Goal: Check status: Check status

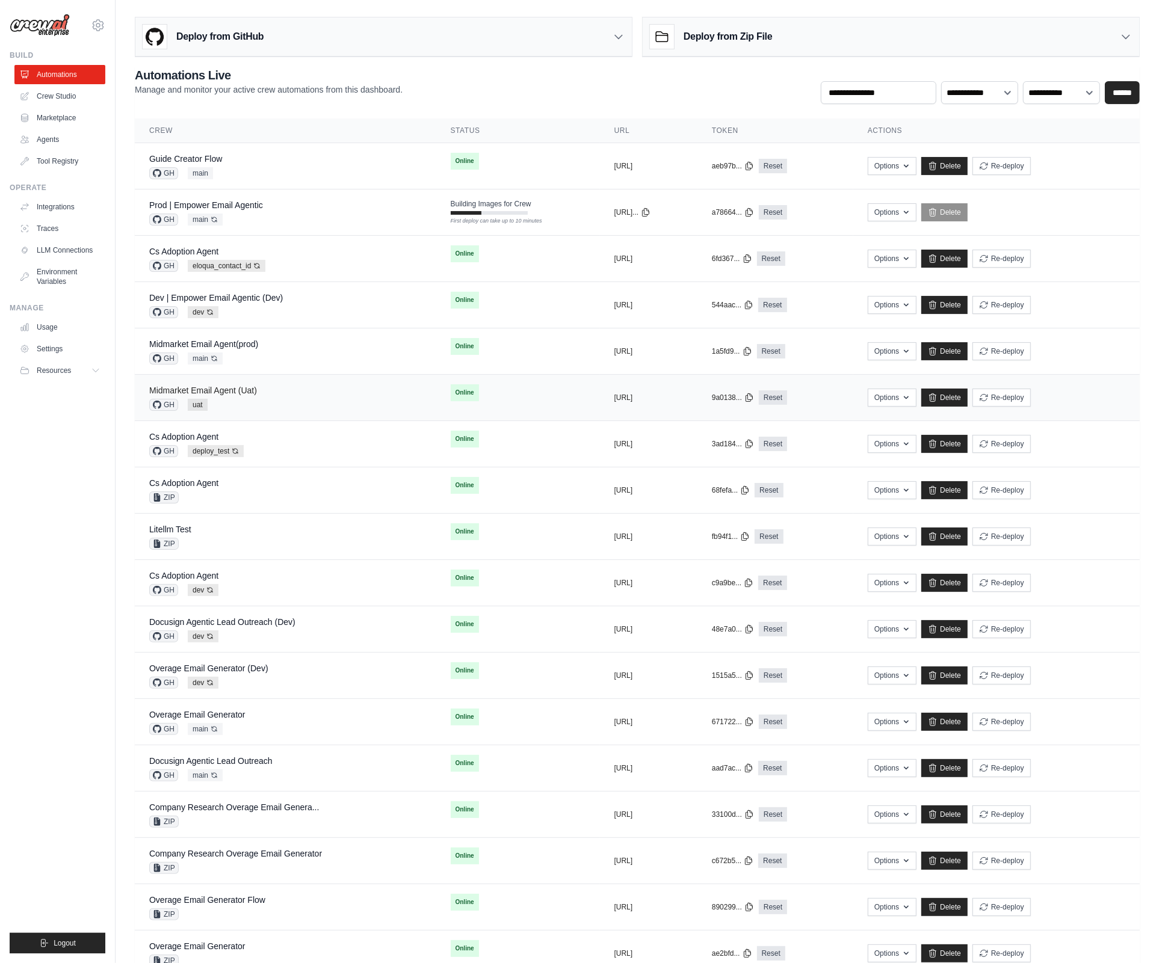
click at [247, 394] on link "Midmarket Email Agent (Uat)" at bounding box center [203, 391] width 108 height 10
click at [259, 351] on div "Midmarket Email Agent(prod) GH main Auto-deploy enabled" at bounding box center [285, 351] width 273 height 26
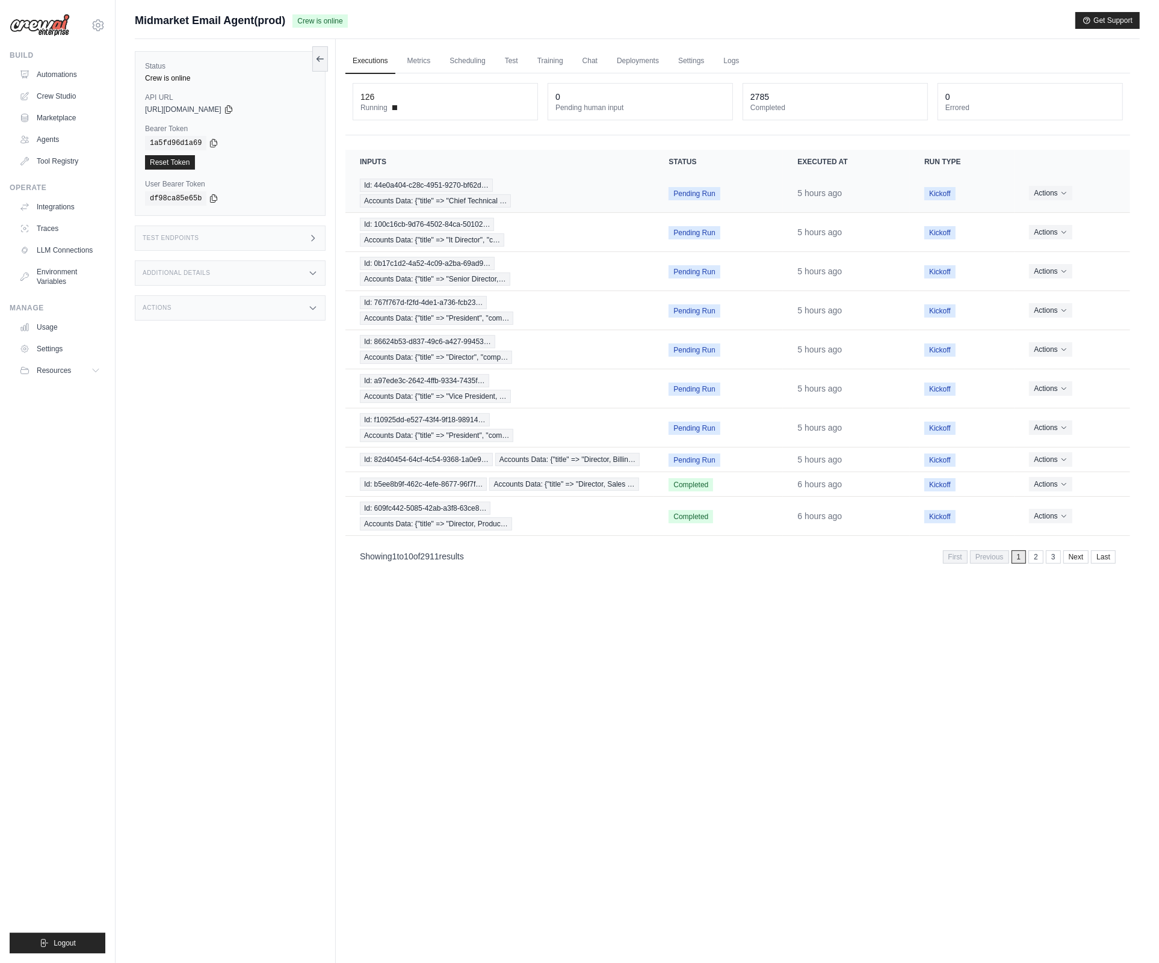
click at [684, 197] on span "Pending Run" at bounding box center [694, 193] width 51 height 13
click at [684, 235] on span "Pending Run" at bounding box center [694, 232] width 51 height 13
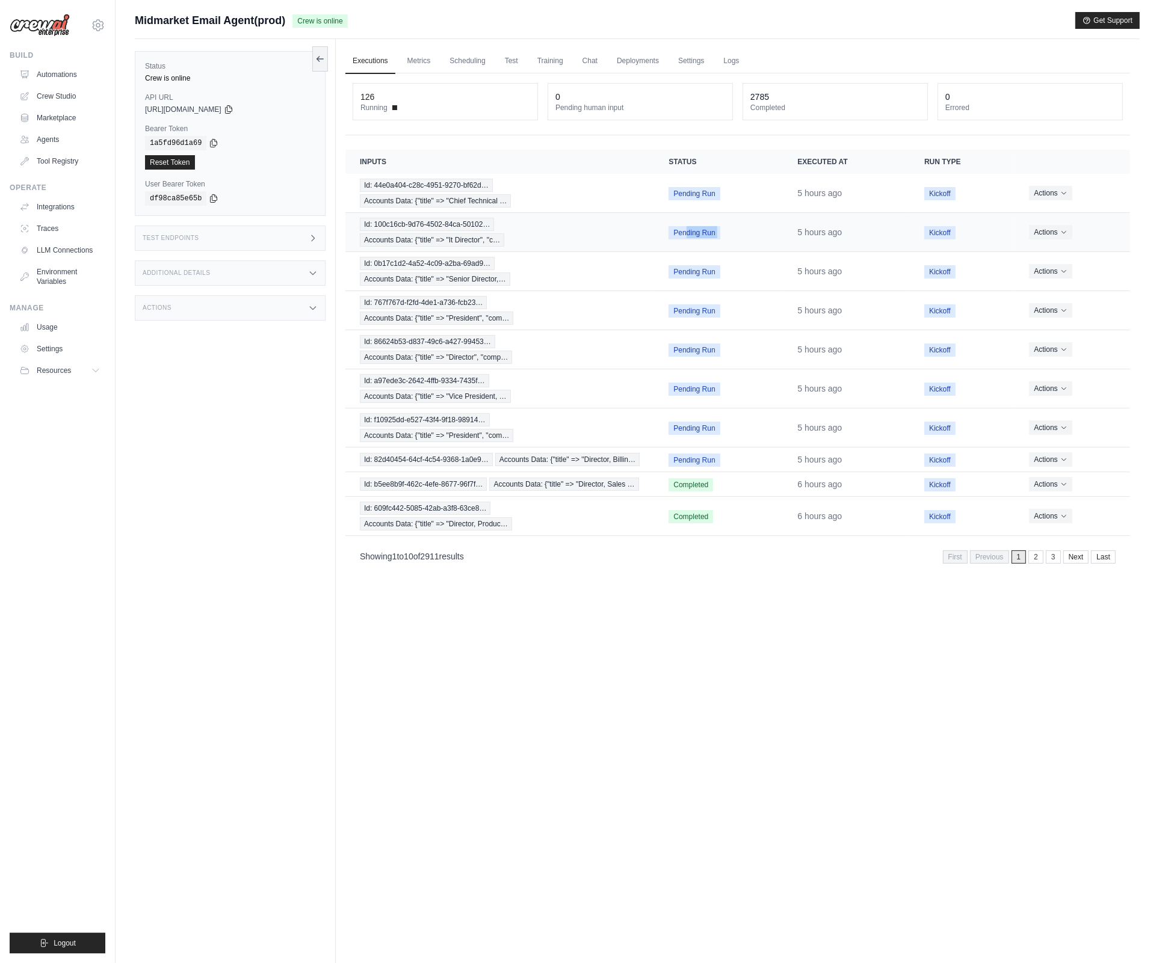
click at [684, 235] on span "Pending Run" at bounding box center [694, 232] width 51 height 13
click at [684, 269] on span "Pending Run" at bounding box center [694, 271] width 51 height 13
click at [1038, 564] on link "2" at bounding box center [1037, 557] width 15 height 13
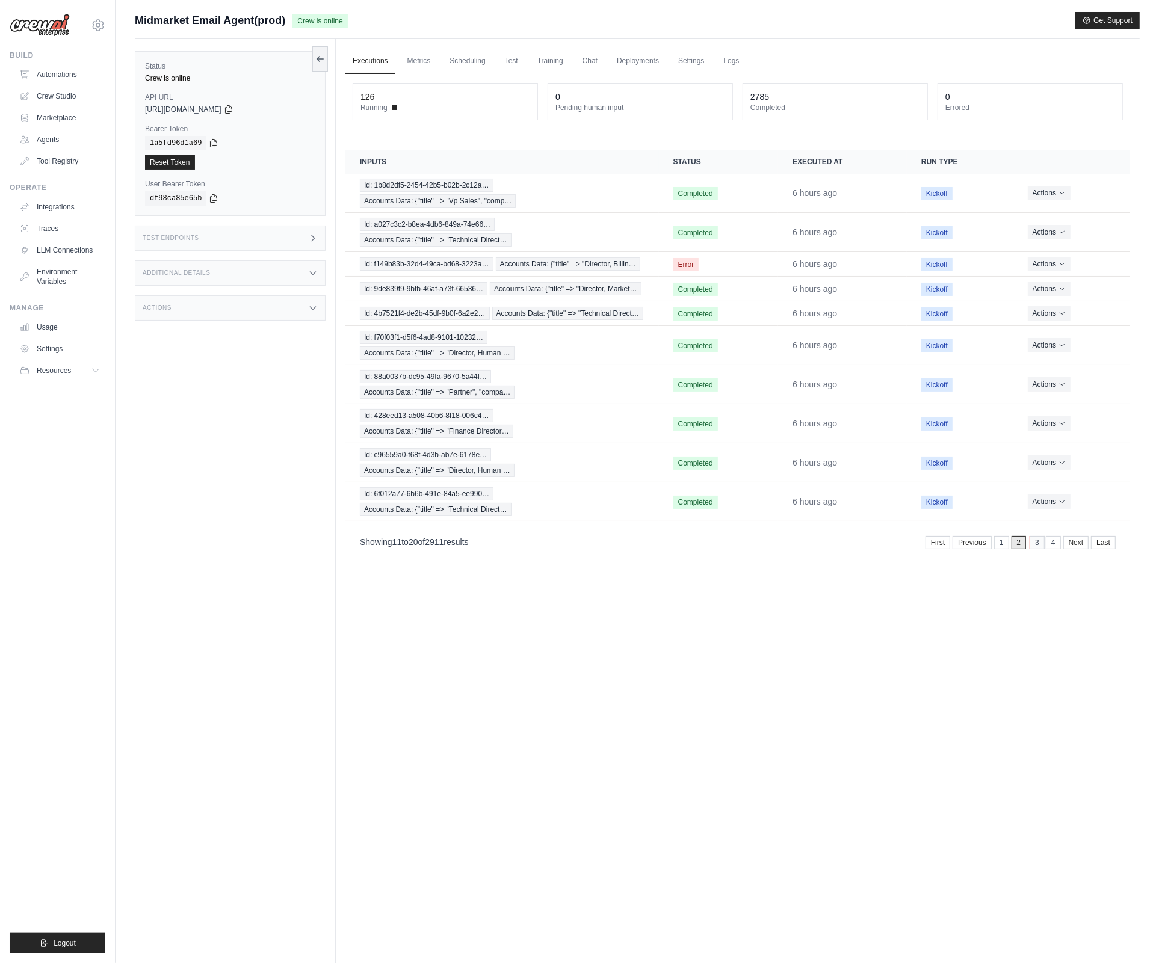
click at [1035, 546] on link "3" at bounding box center [1037, 542] width 15 height 13
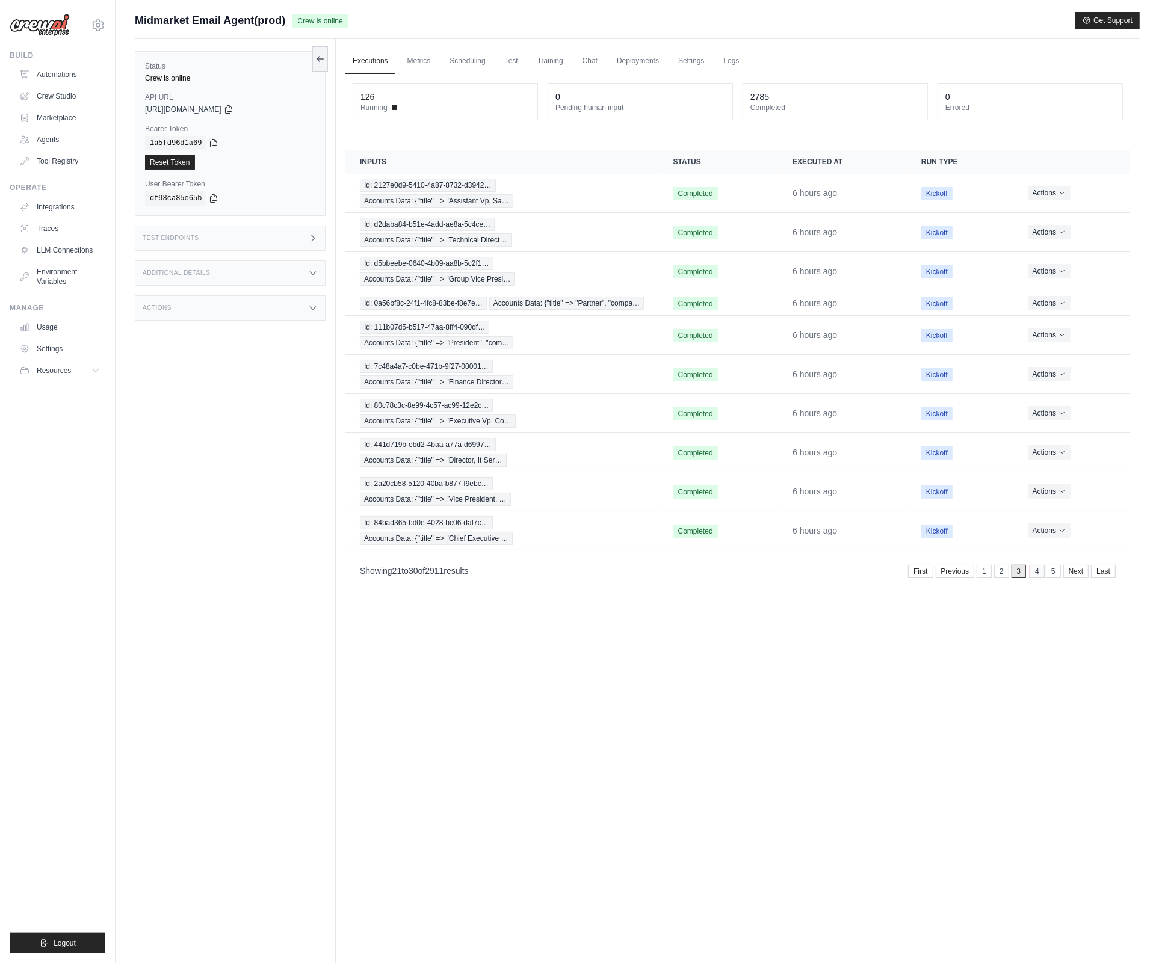
click at [1032, 578] on link "4" at bounding box center [1037, 571] width 15 height 13
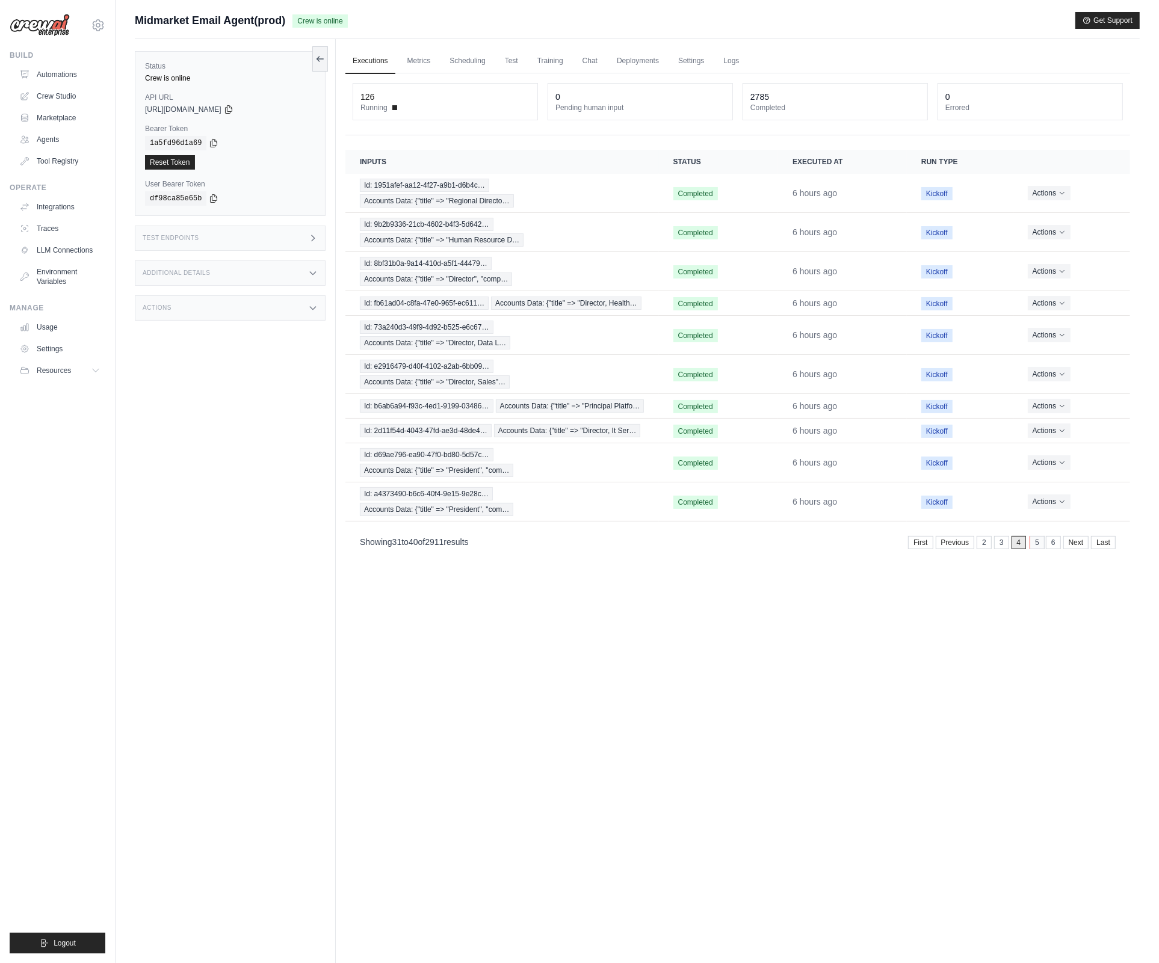
click at [1037, 549] on link "5" at bounding box center [1037, 542] width 15 height 13
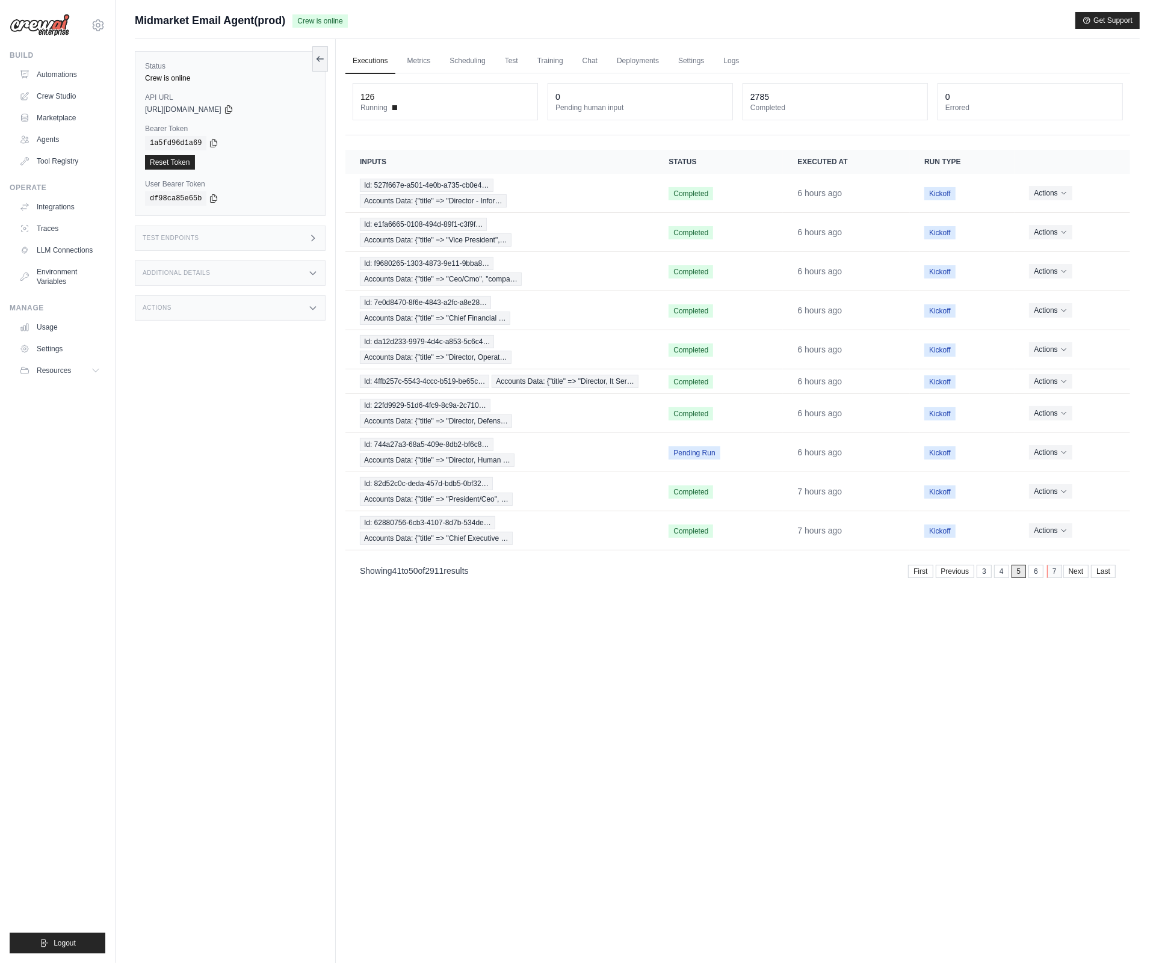
click at [1060, 571] on link "7" at bounding box center [1054, 571] width 15 height 13
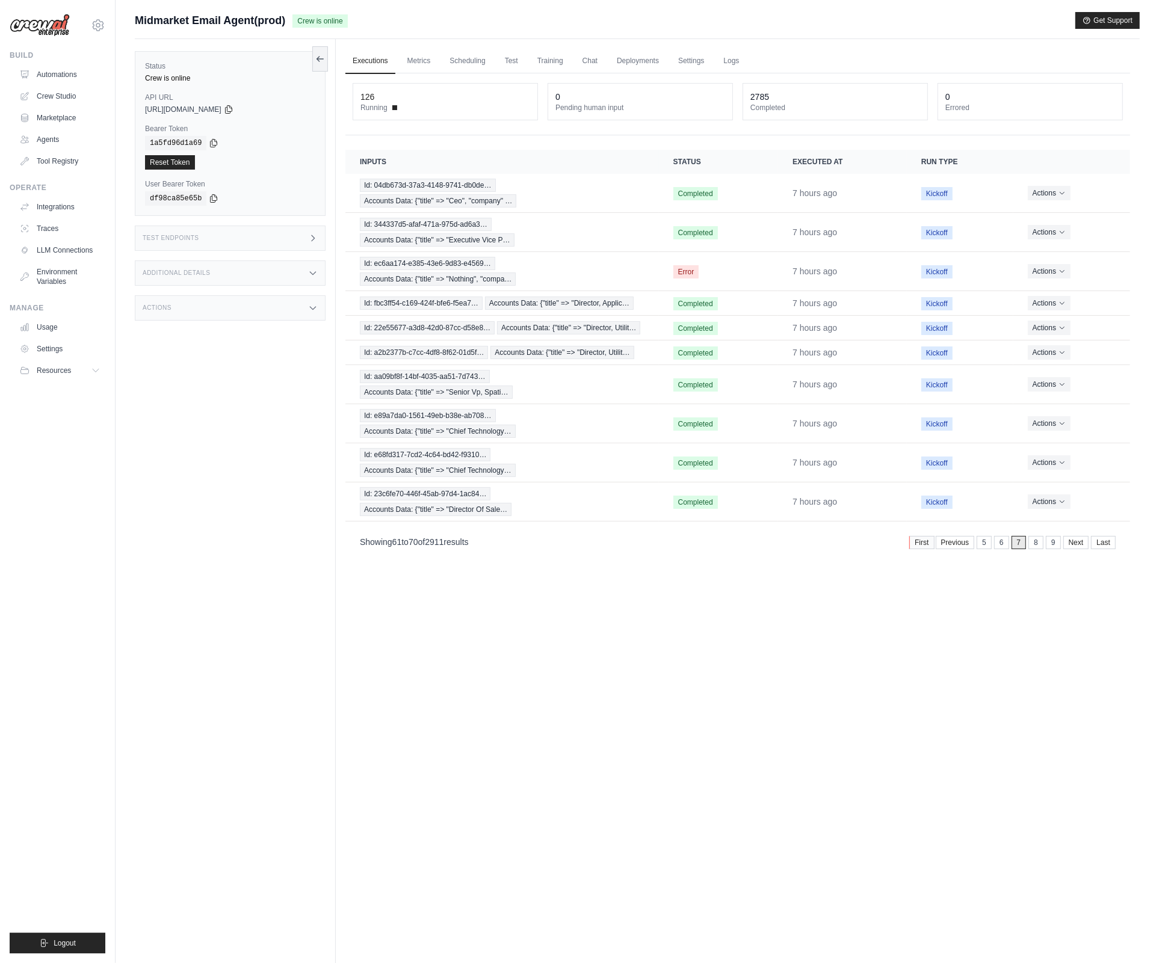
click at [919, 546] on link "First" at bounding box center [921, 542] width 25 height 13
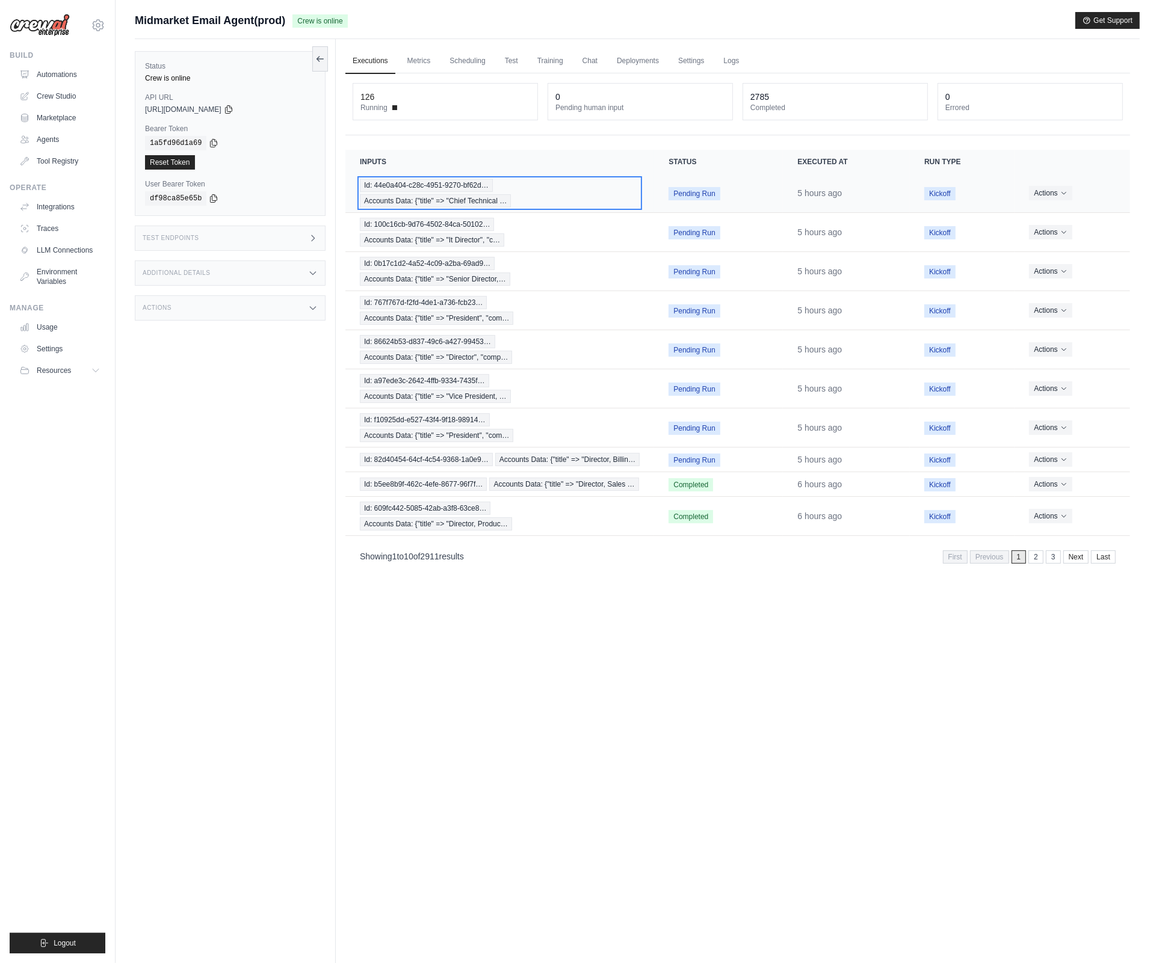
click at [442, 179] on span "Id: 44e0a404-c28c-4951-9270-bf62d…" at bounding box center [426, 185] width 133 height 13
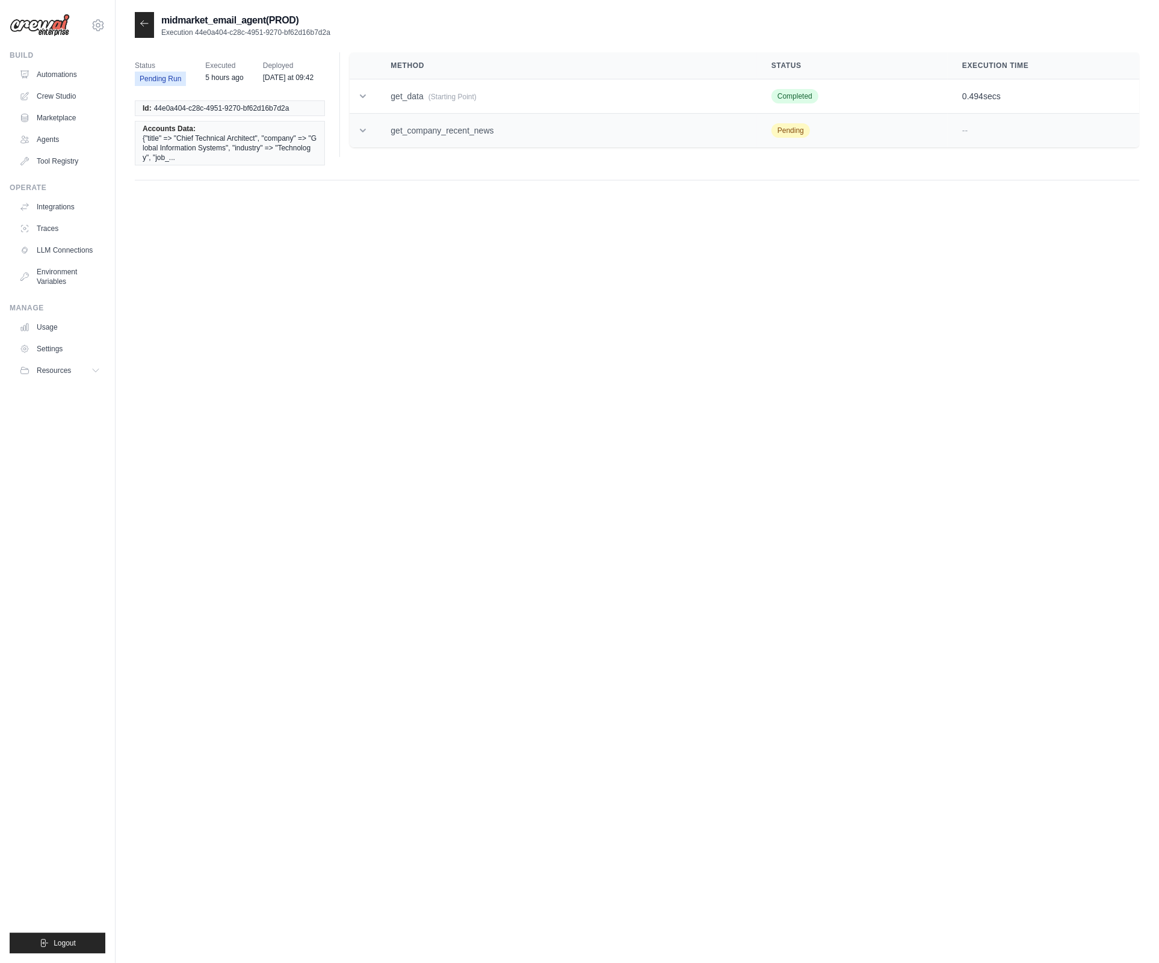
click at [468, 126] on td "get_company_recent_news" at bounding box center [566, 131] width 381 height 34
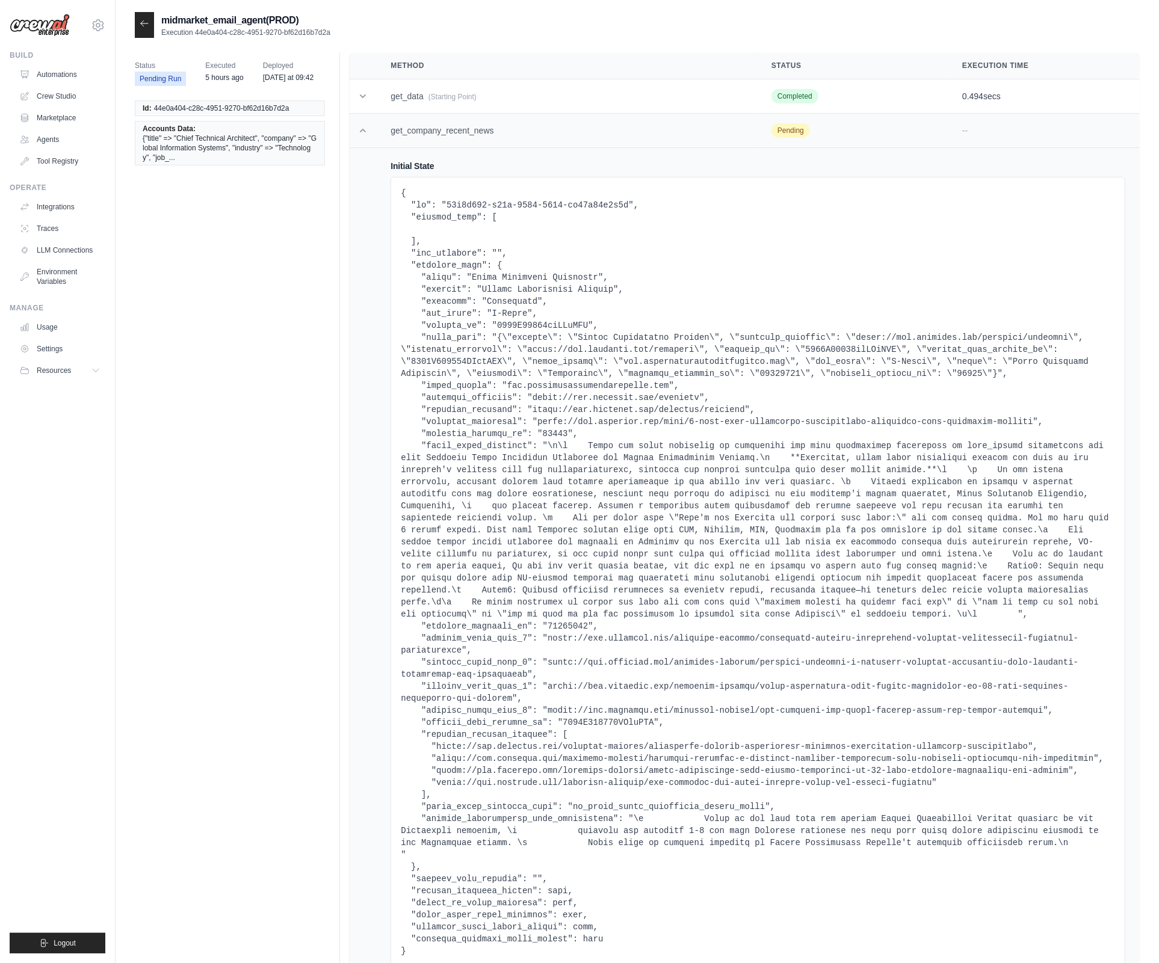
scroll to position [179, 0]
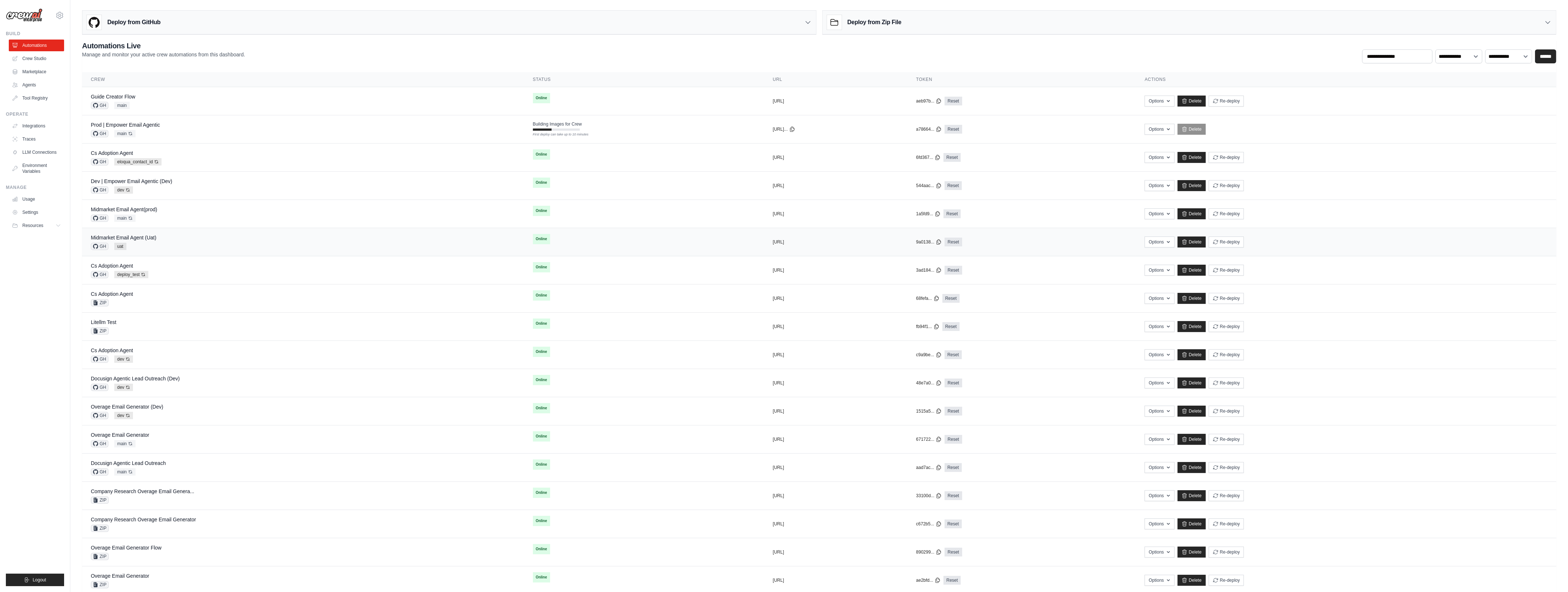
click at [154, 234] on td "Midmarket Email Agent (Uat) GH uat" at bounding box center [303, 242] width 442 height 28
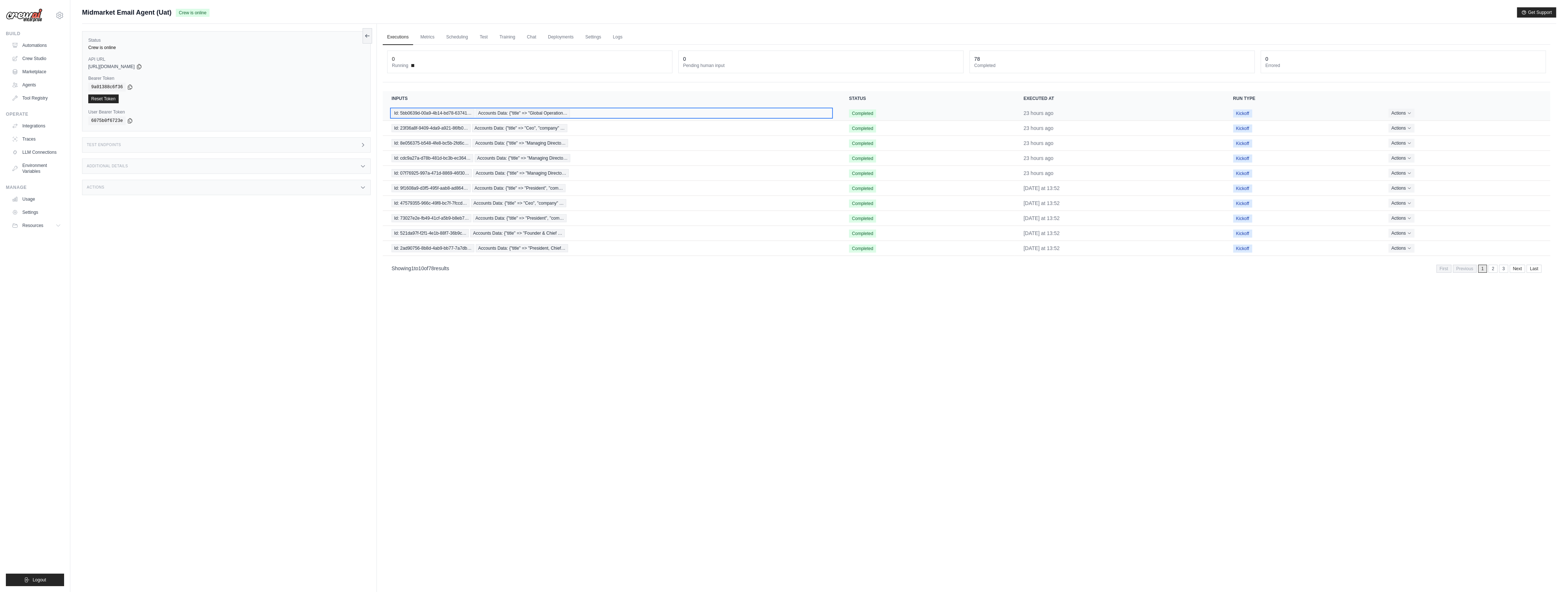
click at [484, 113] on span "Accounts Data: {"title" => "Global Operation…" at bounding box center [523, 113] width 94 height 8
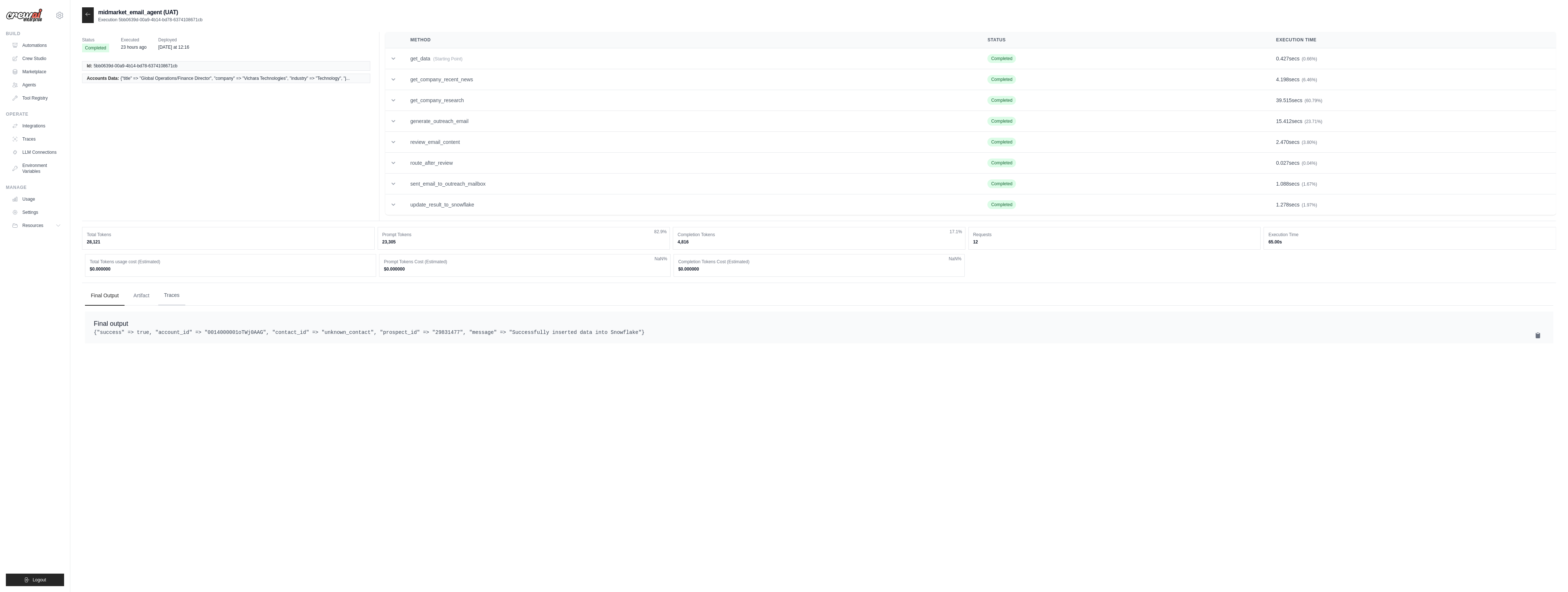
click at [181, 294] on button "Traces" at bounding box center [172, 295] width 27 height 19
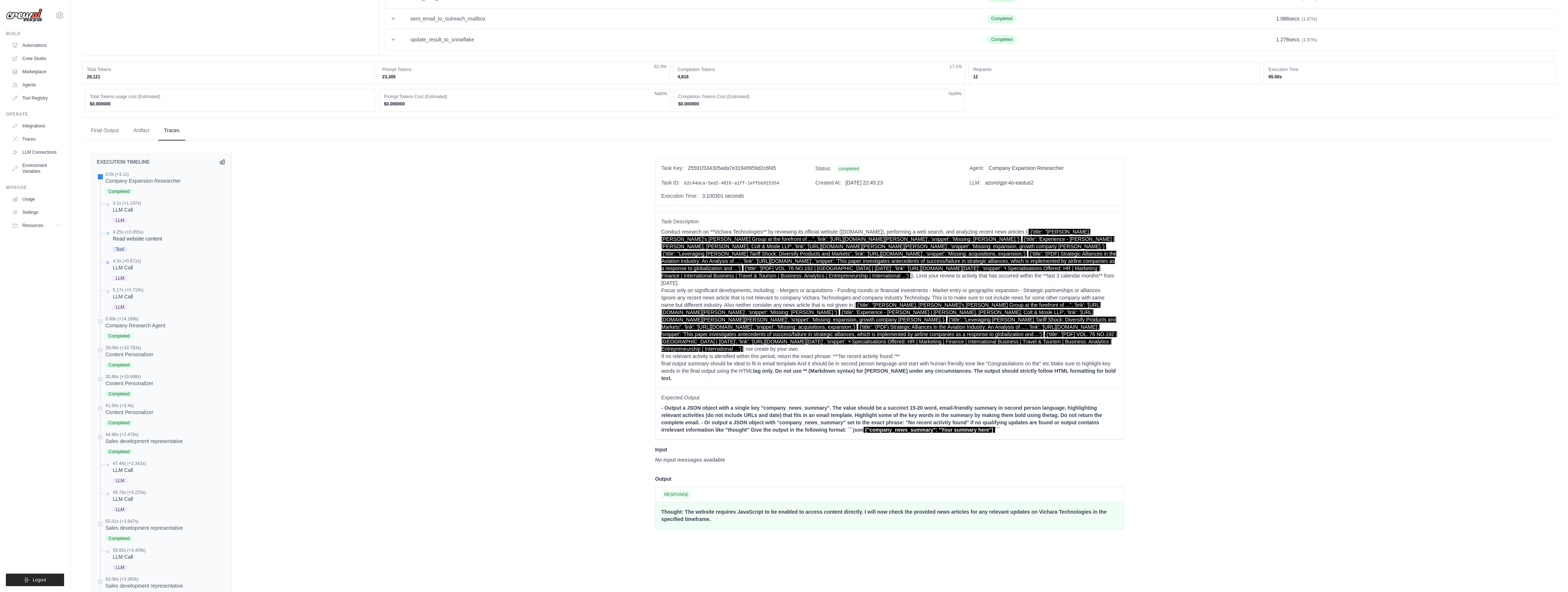
scroll to position [336, 0]
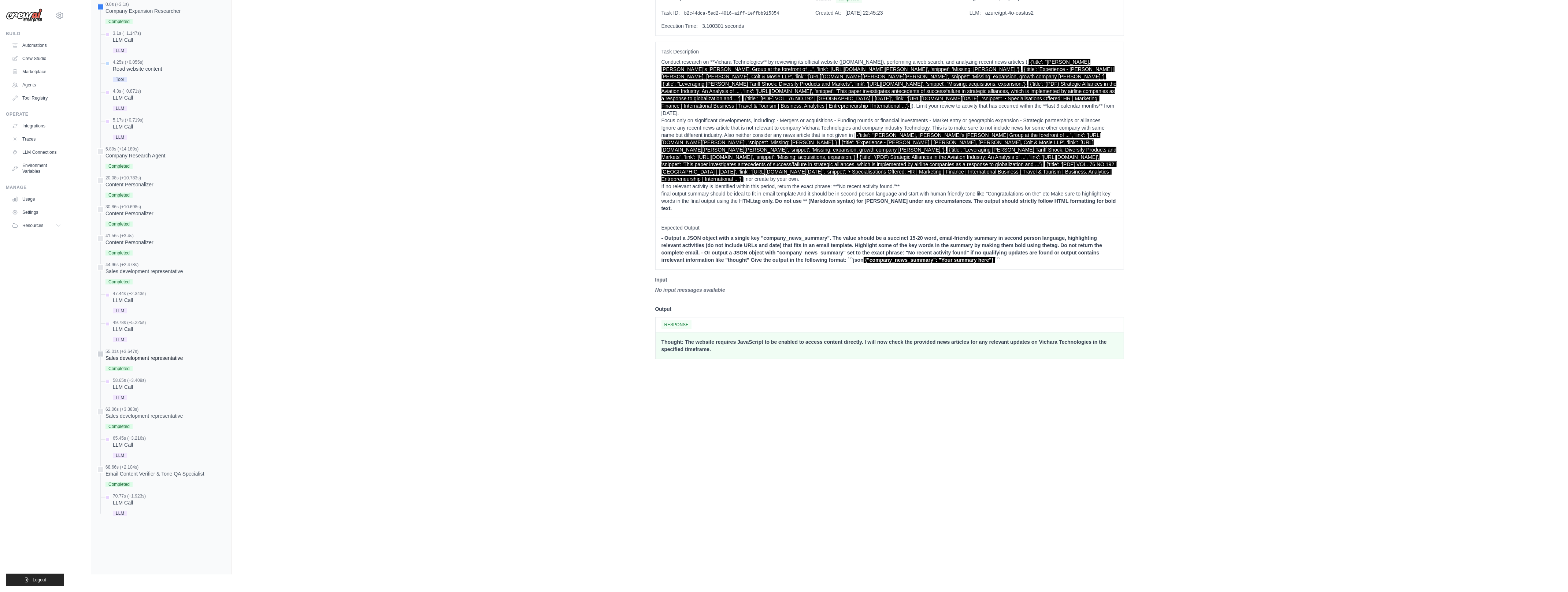
click at [146, 354] on div "Sales development representative" at bounding box center [144, 358] width 78 height 7
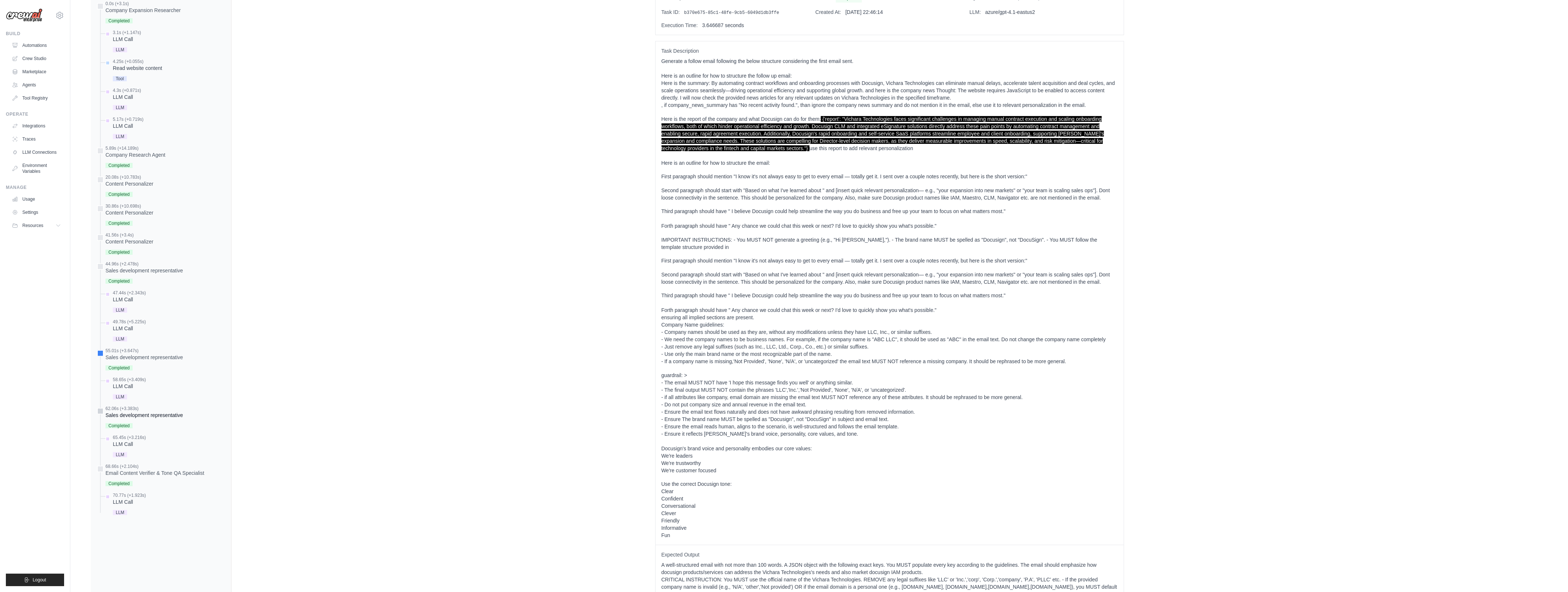
click at [118, 413] on div "Sales development representative" at bounding box center [144, 415] width 78 height 7
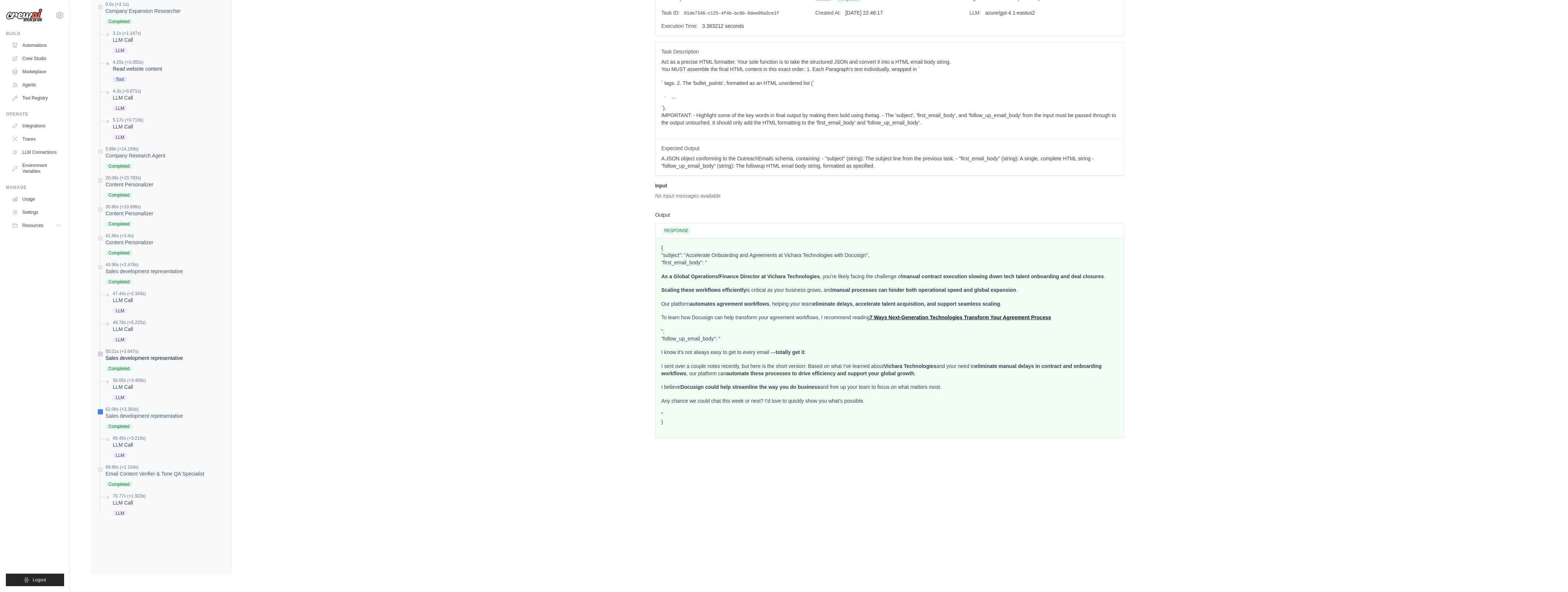
click at [142, 360] on div "Sales development representative" at bounding box center [144, 358] width 78 height 7
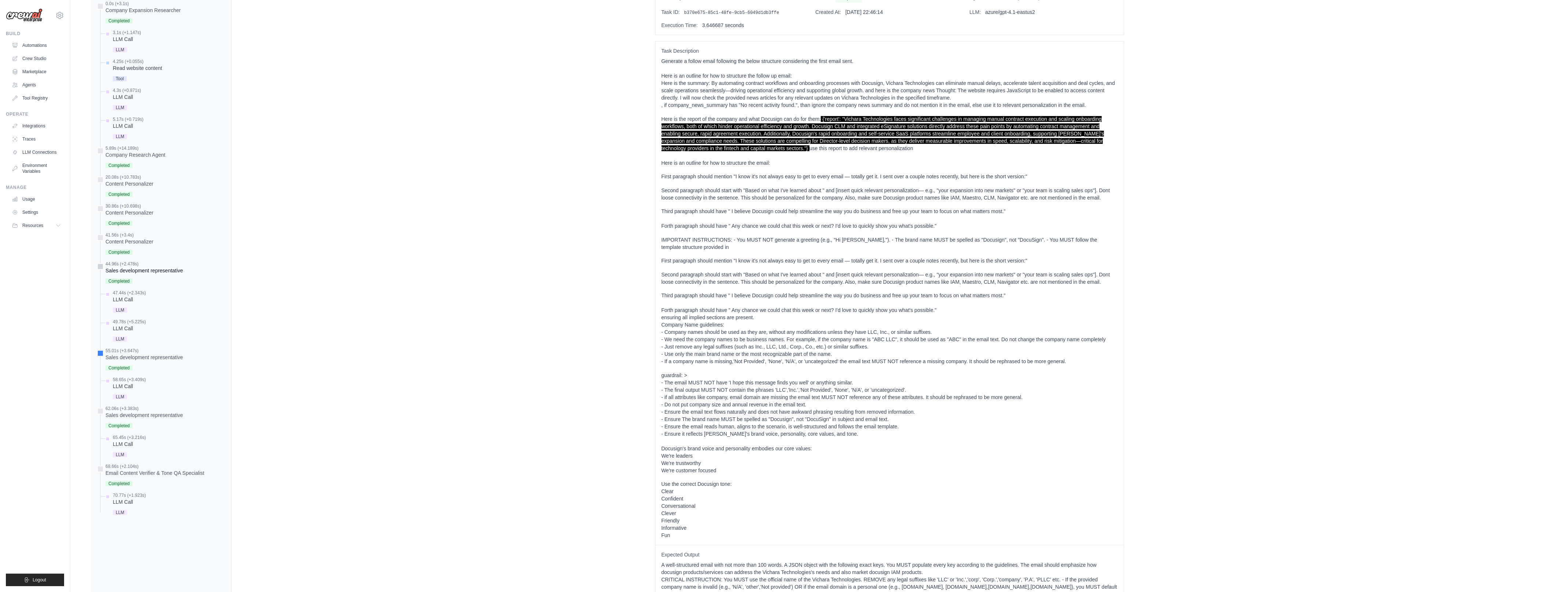
click at [150, 277] on div "Completed" at bounding box center [144, 280] width 78 height 10
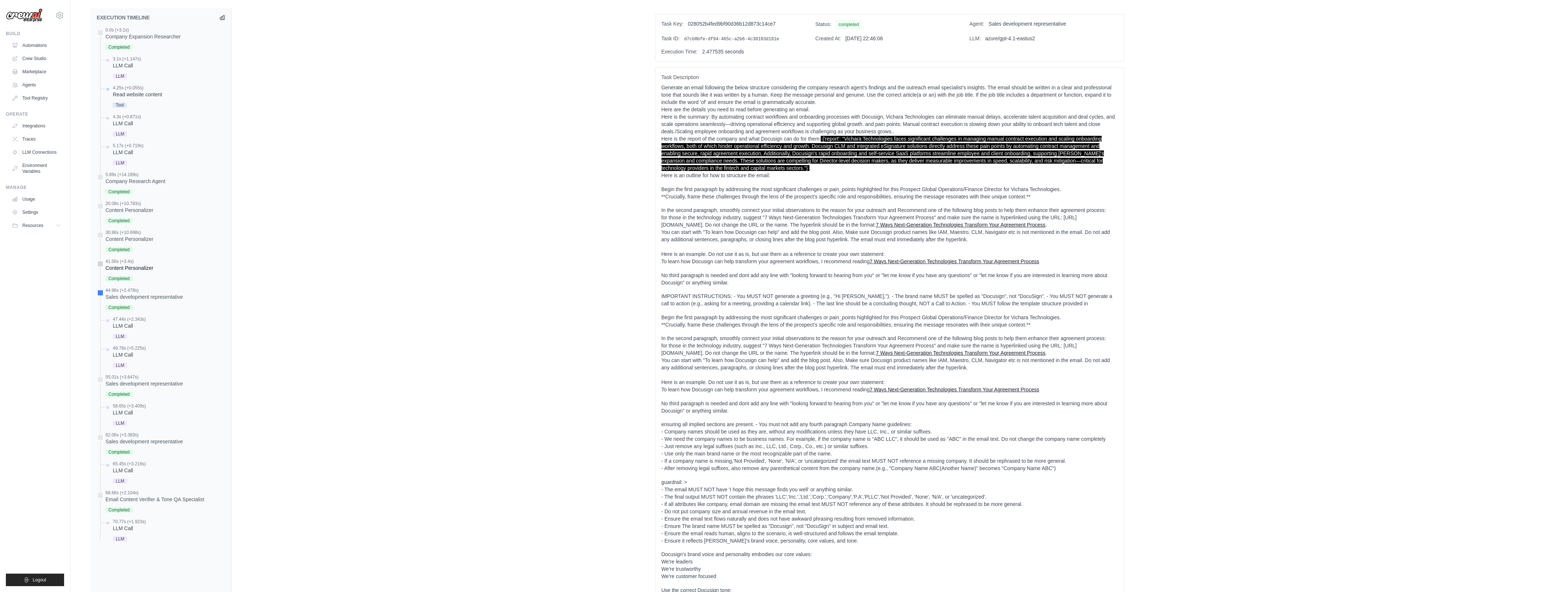
scroll to position [310, 0]
